Goal: Obtain resource: Download file/media

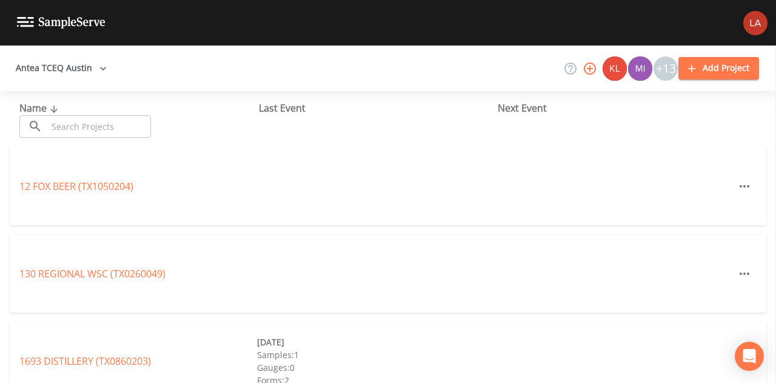
click at [82, 75] on button "Antea TCEQ Austin" at bounding box center [61, 68] width 101 height 22
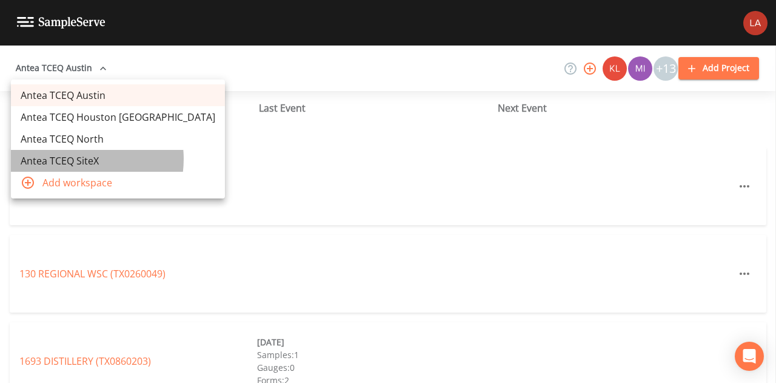
click at [73, 159] on link "Antea TCEQ SiteX" at bounding box center [118, 161] width 214 height 22
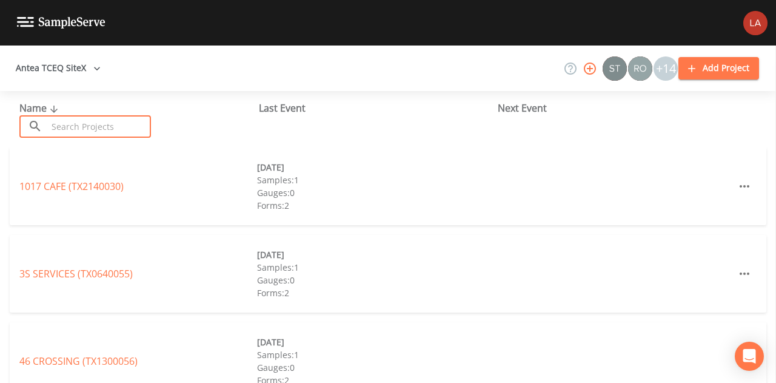
click at [120, 127] on input "text" at bounding box center [99, 126] width 104 height 22
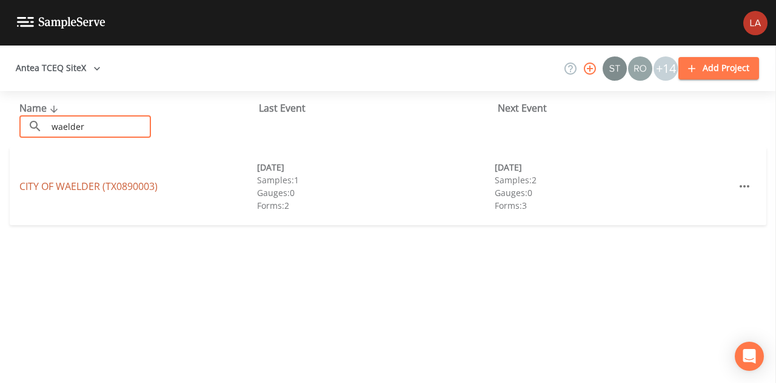
type input "waelder"
click at [78, 184] on link "CITY OF WAELDER (TX0890003)" at bounding box center [88, 186] width 138 height 13
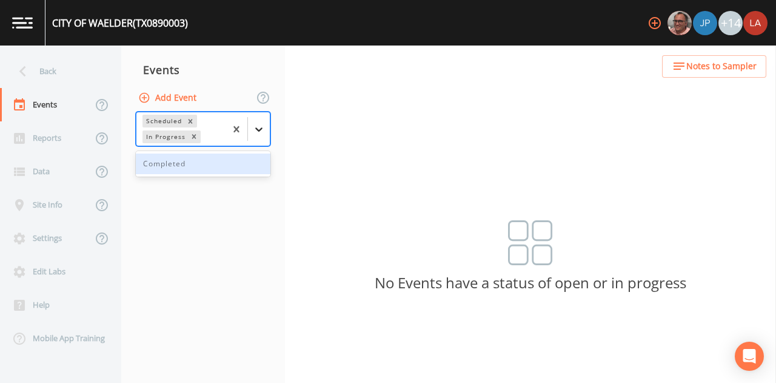
click at [256, 130] on icon at bounding box center [259, 129] width 12 height 12
click at [206, 166] on div "Completed" at bounding box center [203, 163] width 135 height 21
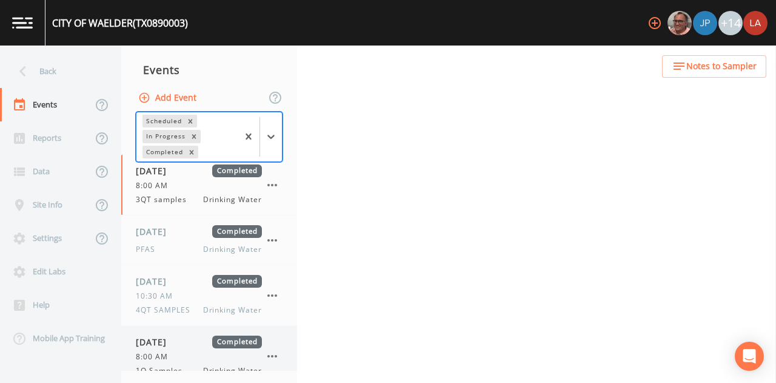
scroll to position [75, 0]
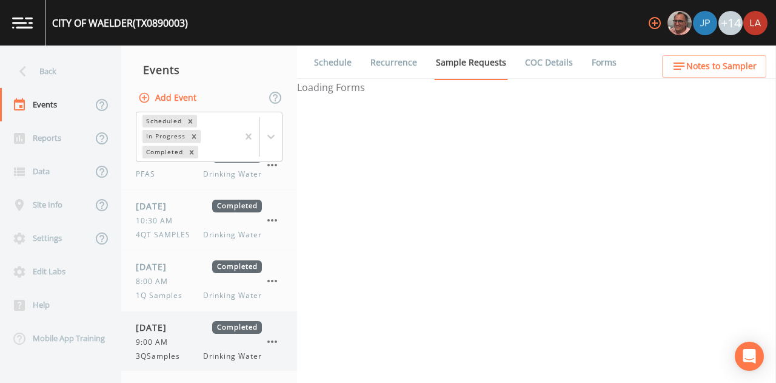
click at [158, 347] on div "09/15/2025 Completed 9:00 AM 3QSamples Drinking Water" at bounding box center [199, 341] width 126 height 41
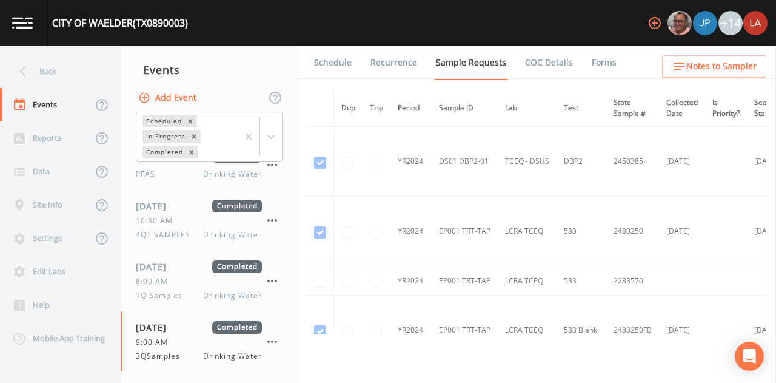
click at [598, 58] on link "Forms" at bounding box center [604, 62] width 29 height 34
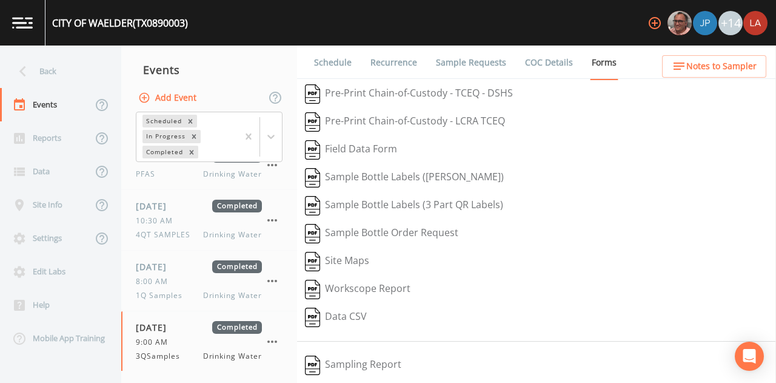
scroll to position [215, 0]
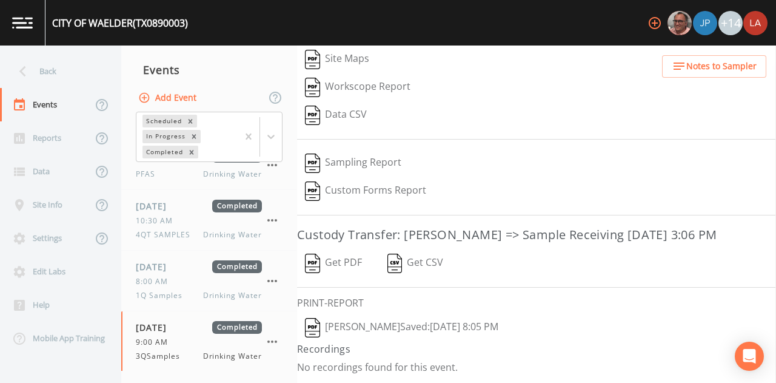
click at [388, 329] on button "Lauren Saenz  Saved: September 15, 2025 8:05 PM" at bounding box center [401, 328] width 209 height 28
click at [343, 260] on button "Get PDF" at bounding box center [333, 263] width 73 height 28
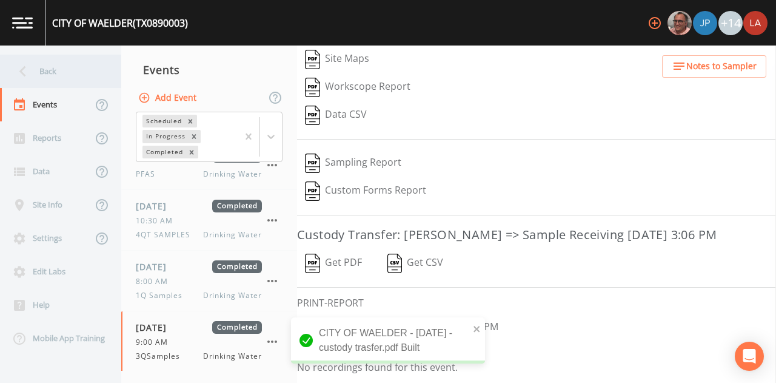
click at [42, 62] on div "Back" at bounding box center [54, 71] width 109 height 33
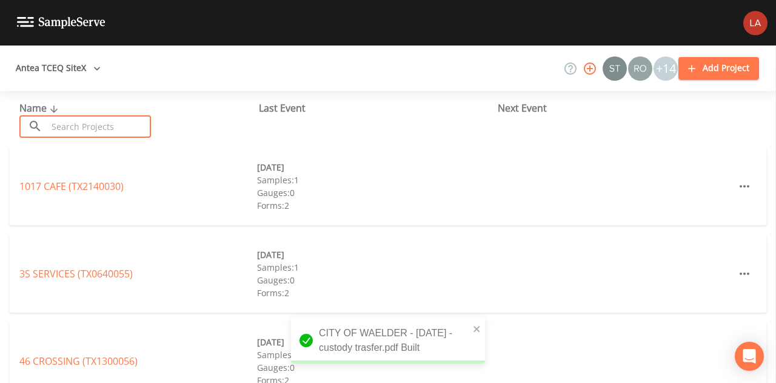
click at [84, 121] on input "text" at bounding box center [99, 126] width 104 height 22
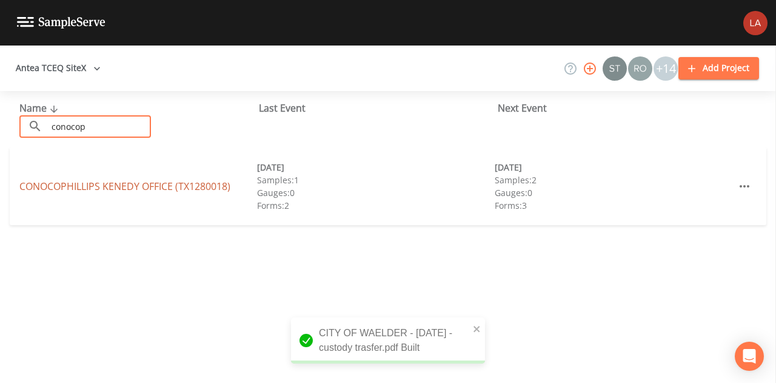
type input "conocop"
click at [63, 189] on link "CONOCOPHILLIPS KENEDY OFFICE (TX1280018)" at bounding box center [124, 186] width 211 height 13
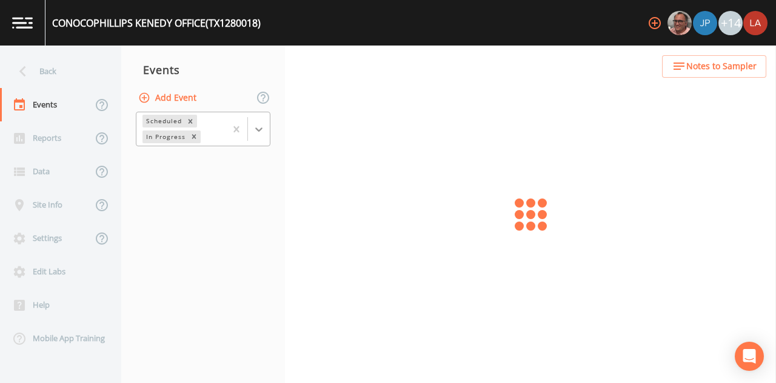
click at [258, 130] on icon at bounding box center [258, 129] width 7 height 4
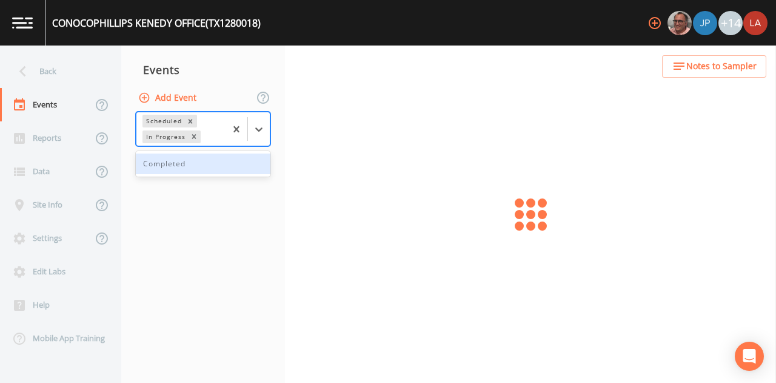
click at [194, 162] on div "Completed" at bounding box center [203, 163] width 135 height 21
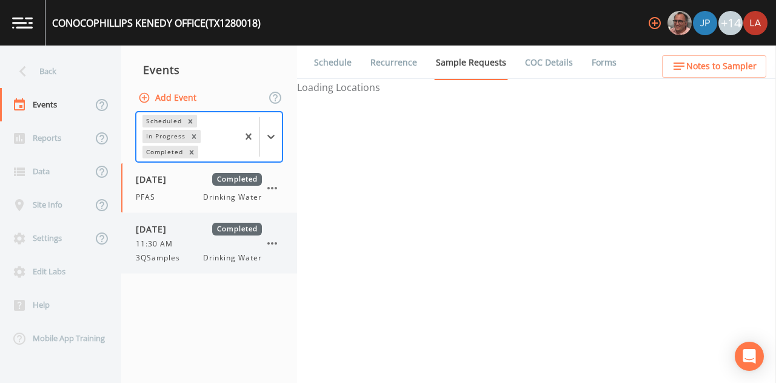
click at [175, 241] on span "11:30 AM" at bounding box center [158, 243] width 44 height 11
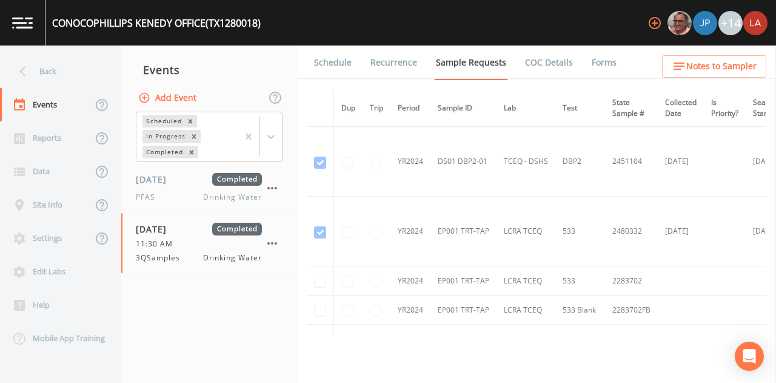
click at [593, 64] on link "Forms" at bounding box center [604, 62] width 29 height 34
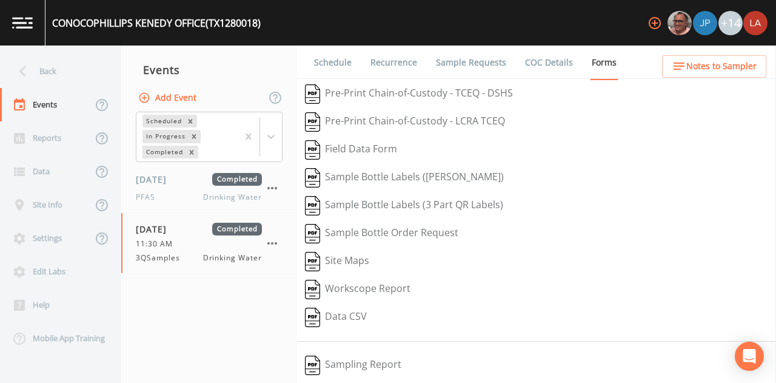
scroll to position [215, 0]
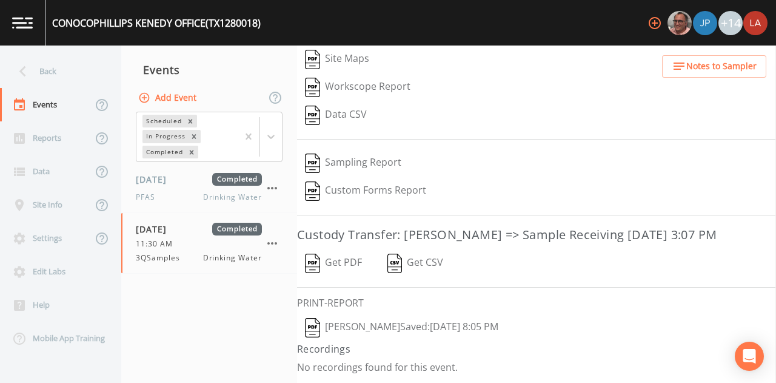
click at [391, 325] on button "Lauren Saenz  Saved: September 15, 2025 8:05 PM" at bounding box center [401, 328] width 209 height 28
click at [334, 261] on button "Get PDF" at bounding box center [333, 263] width 73 height 28
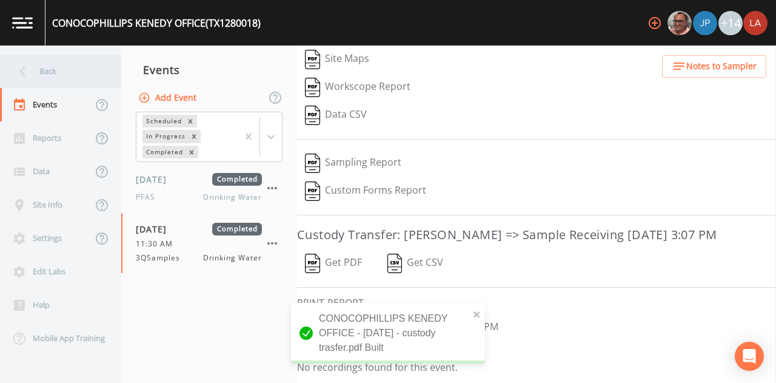
click at [69, 59] on div "Back" at bounding box center [54, 71] width 109 height 33
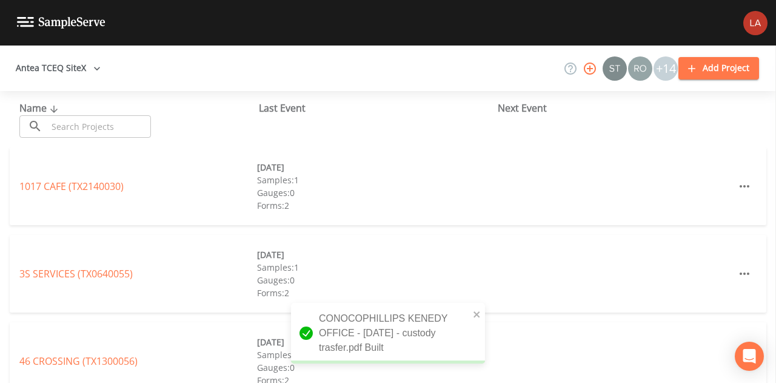
click at [99, 116] on input "text" at bounding box center [99, 126] width 104 height 22
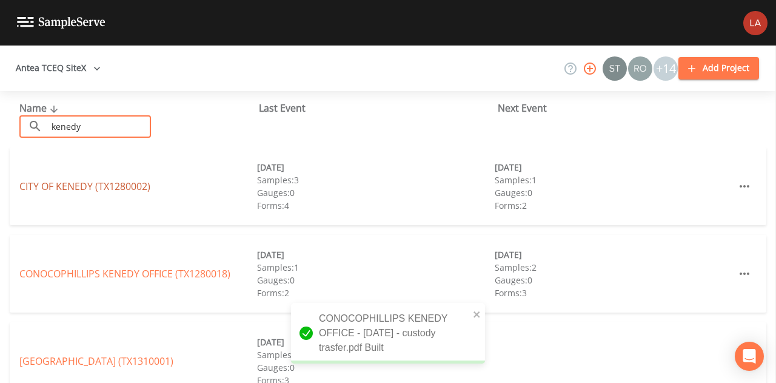
type input "kenedy"
click at [106, 185] on link "CITY OF KENEDY (TX1280002)" at bounding box center [84, 186] width 131 height 13
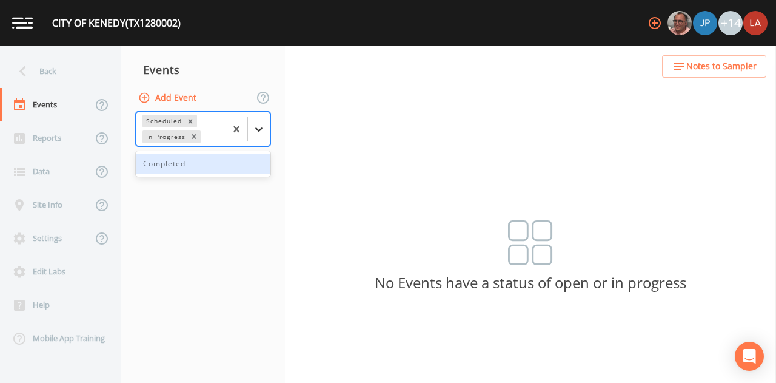
click at [253, 133] on icon at bounding box center [259, 129] width 12 height 12
click at [180, 166] on div "Completed" at bounding box center [203, 163] width 135 height 21
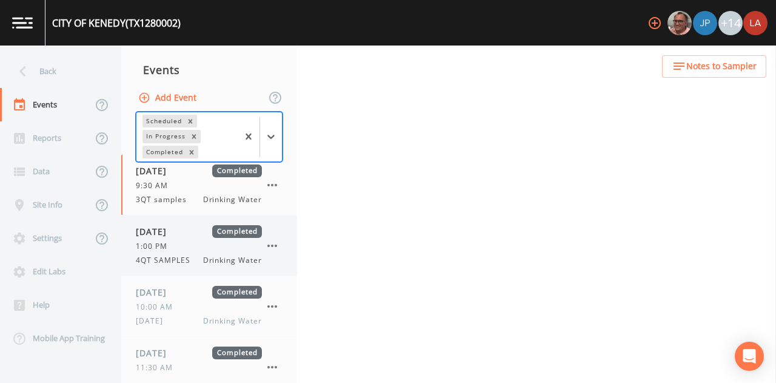
scroll to position [86, 0]
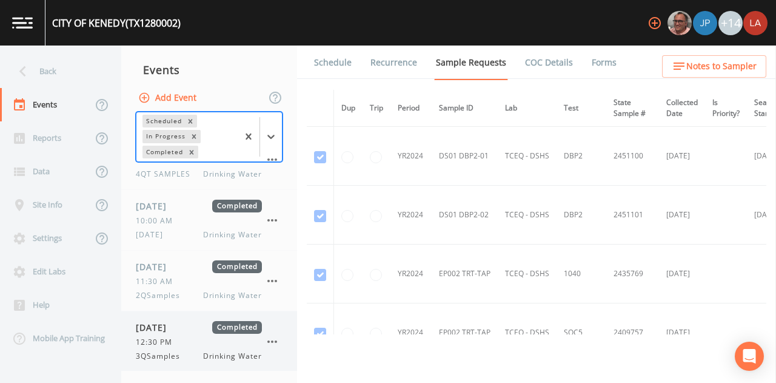
click at [160, 340] on span "12:30 PM" at bounding box center [158, 342] width 44 height 11
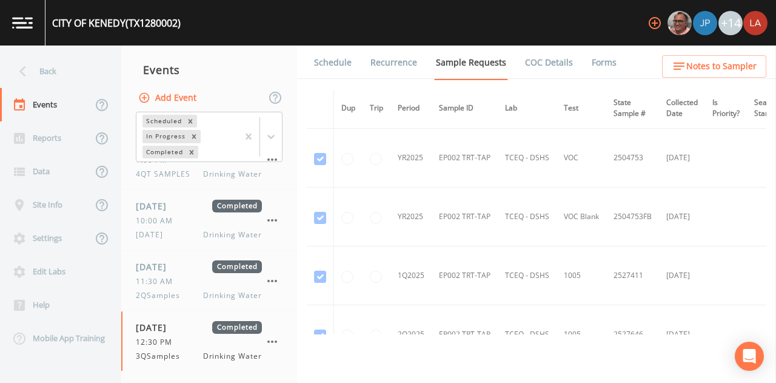
scroll to position [1068, 0]
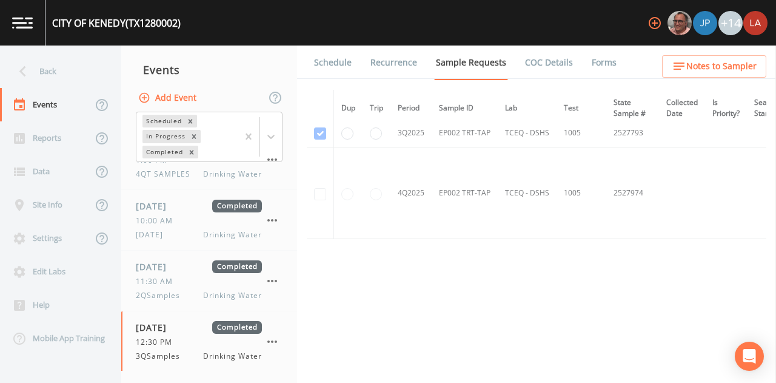
click at [598, 75] on link "Forms" at bounding box center [604, 62] width 29 height 34
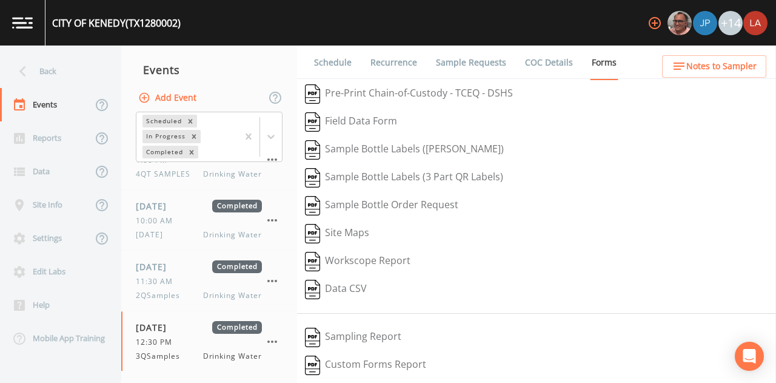
scroll to position [187, 0]
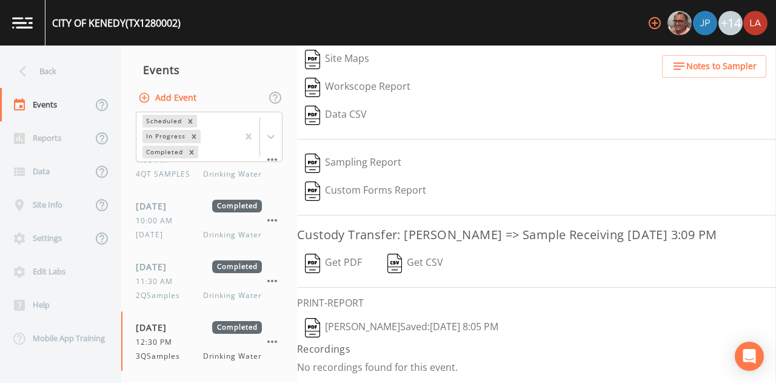
click at [399, 326] on button "Lauren Saenz  Saved: September 15, 2025 8:05 PM" at bounding box center [401, 328] width 209 height 28
click at [357, 259] on button "Get PDF" at bounding box center [333, 263] width 73 height 28
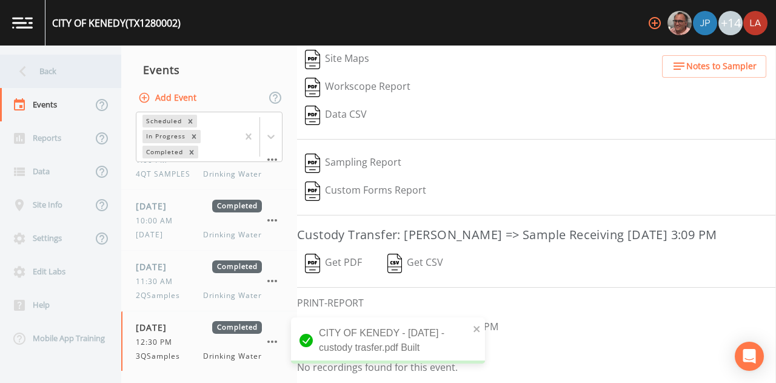
click at [82, 67] on div "Back" at bounding box center [54, 71] width 109 height 33
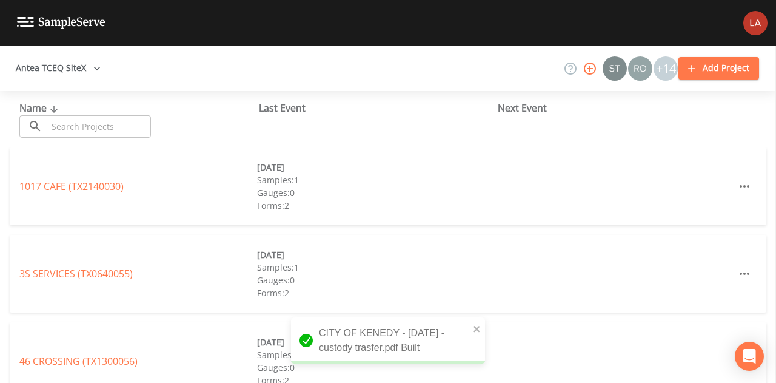
click at [107, 124] on input "text" at bounding box center [99, 126] width 104 height 22
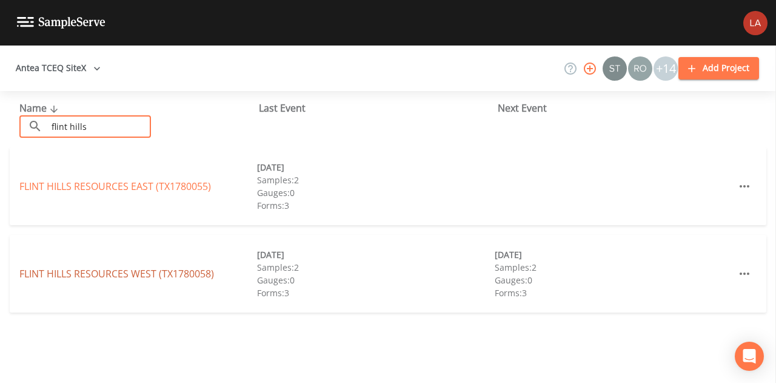
type input "flint hills"
click at [98, 271] on link "FLINT HILLS RESOURCES WEST (TX1780058)" at bounding box center [116, 273] width 195 height 13
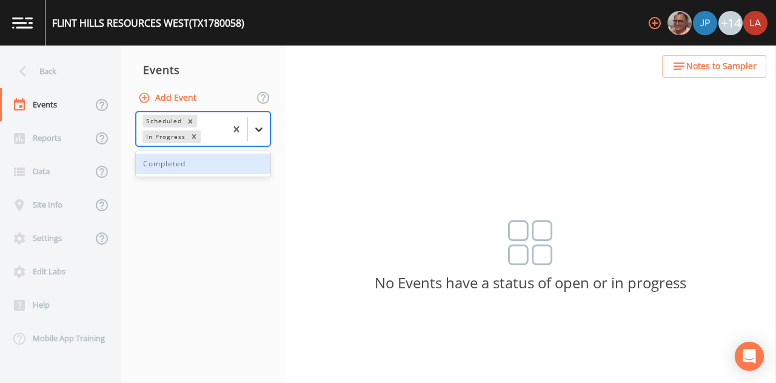
click at [254, 132] on icon at bounding box center [259, 129] width 12 height 12
click at [186, 166] on div "Completed" at bounding box center [203, 163] width 135 height 21
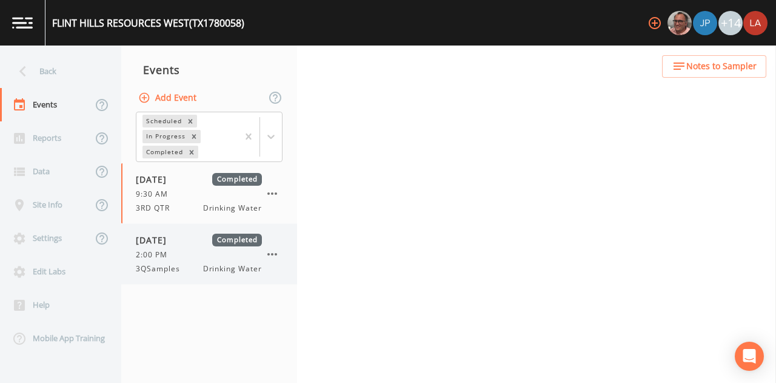
click at [165, 252] on span "2:00 PM" at bounding box center [155, 254] width 39 height 11
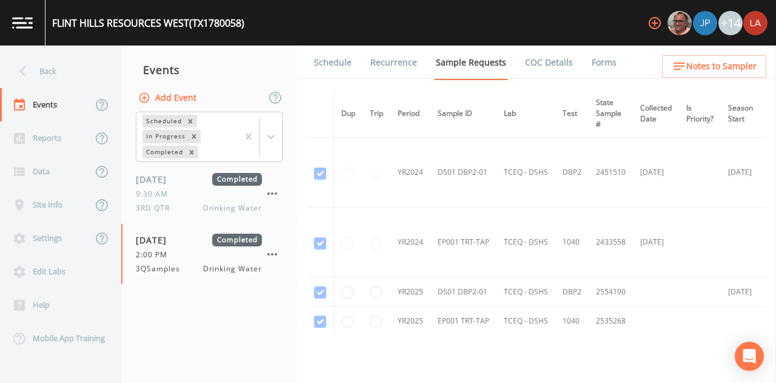
click at [591, 64] on link "Forms" at bounding box center [604, 62] width 29 height 34
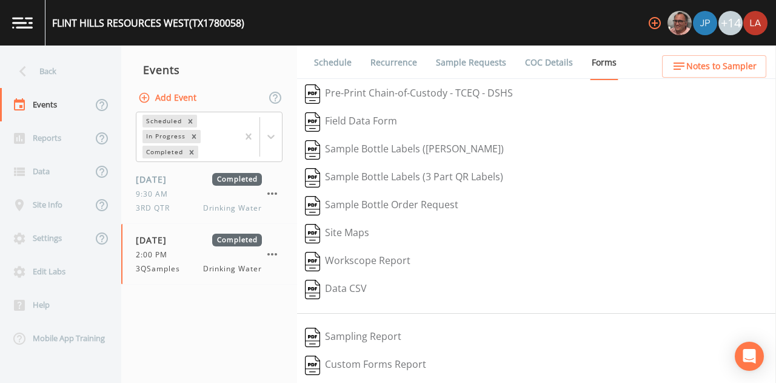
scroll to position [187, 0]
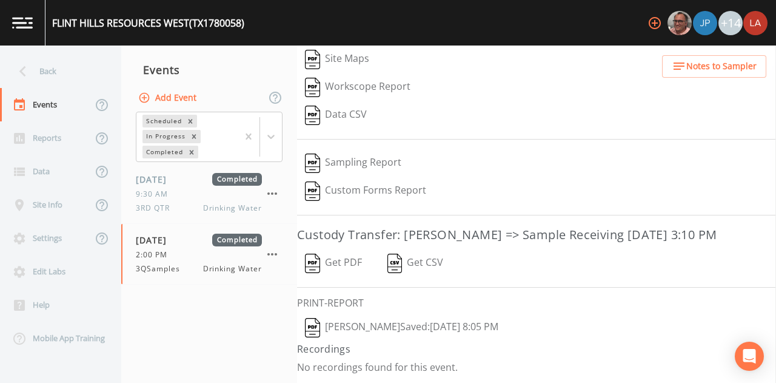
click at [394, 322] on button "Lauren Saenz  Saved: September 15, 2025 8:05 PM" at bounding box center [401, 328] width 209 height 28
click at [340, 266] on button "Get PDF" at bounding box center [333, 263] width 73 height 28
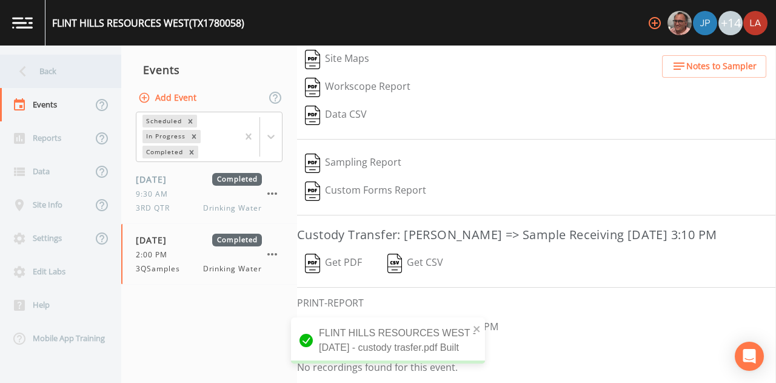
click at [79, 68] on div "Back" at bounding box center [54, 71] width 109 height 33
